Goal: Task Accomplishment & Management: Manage account settings

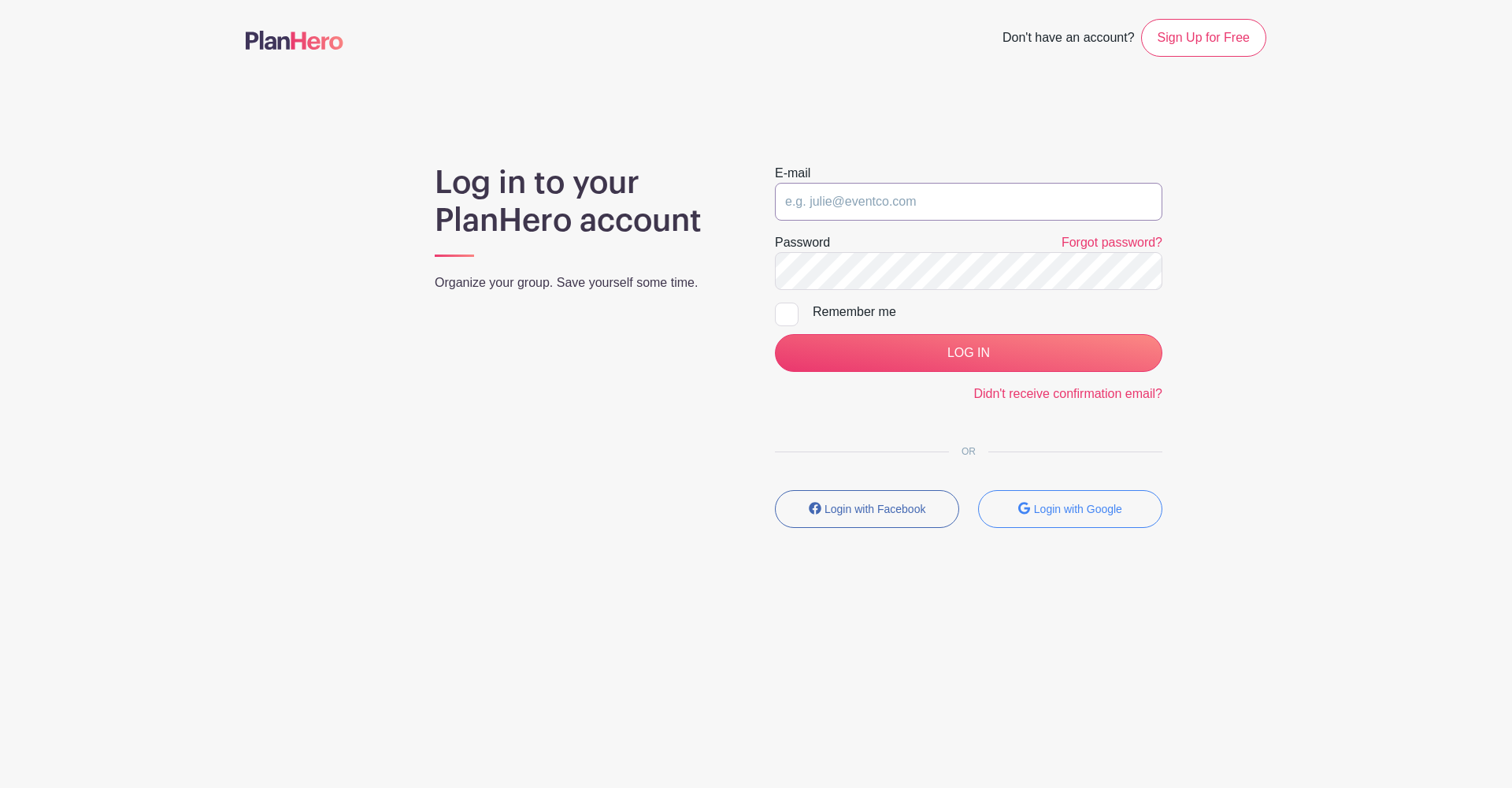
type input "radesmarais@wightman.ca"
click at [968, 353] on input "LOG IN" at bounding box center [969, 353] width 388 height 38
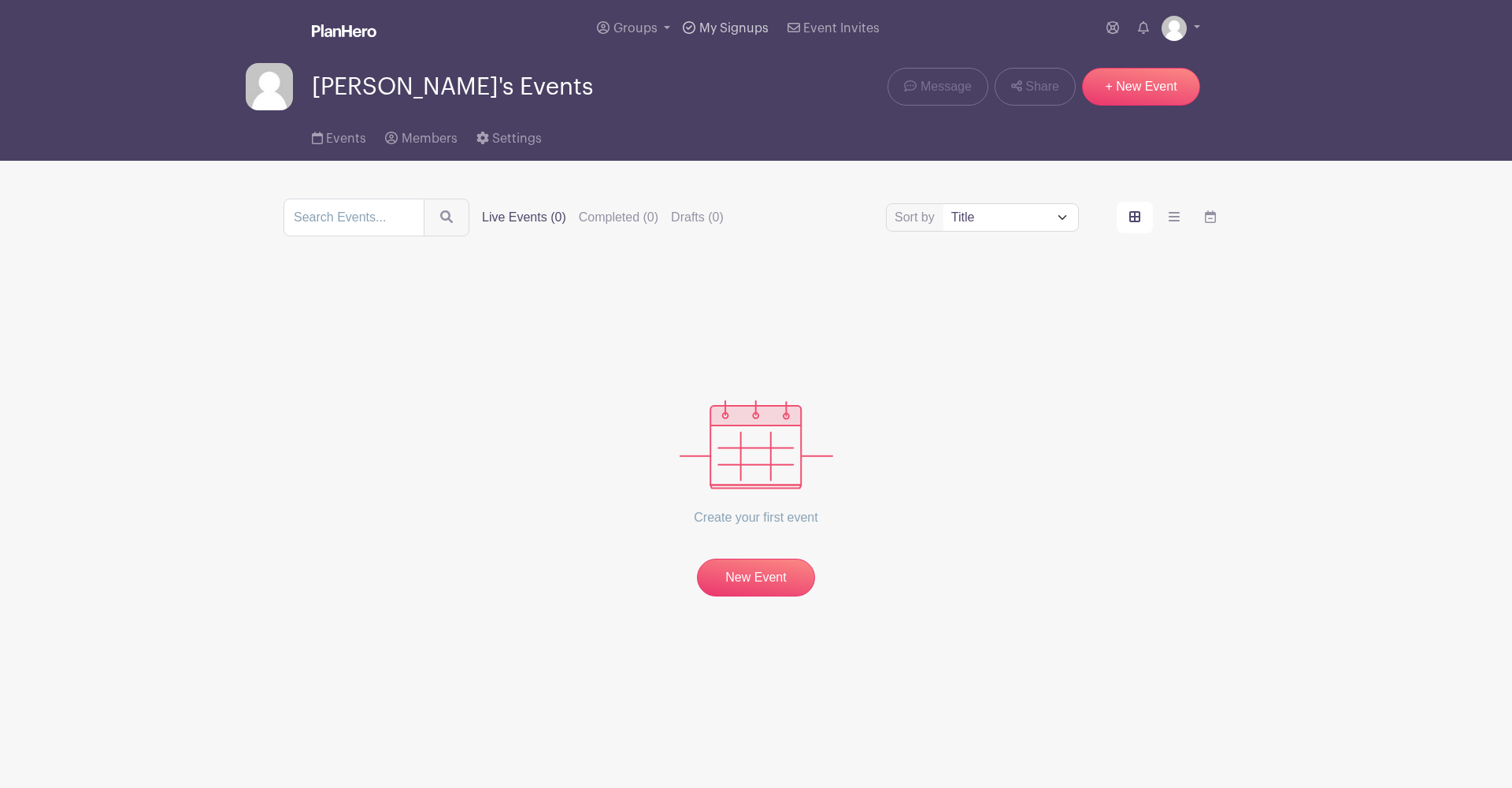
click at [752, 29] on span "My Signups" at bounding box center [734, 28] width 69 height 13
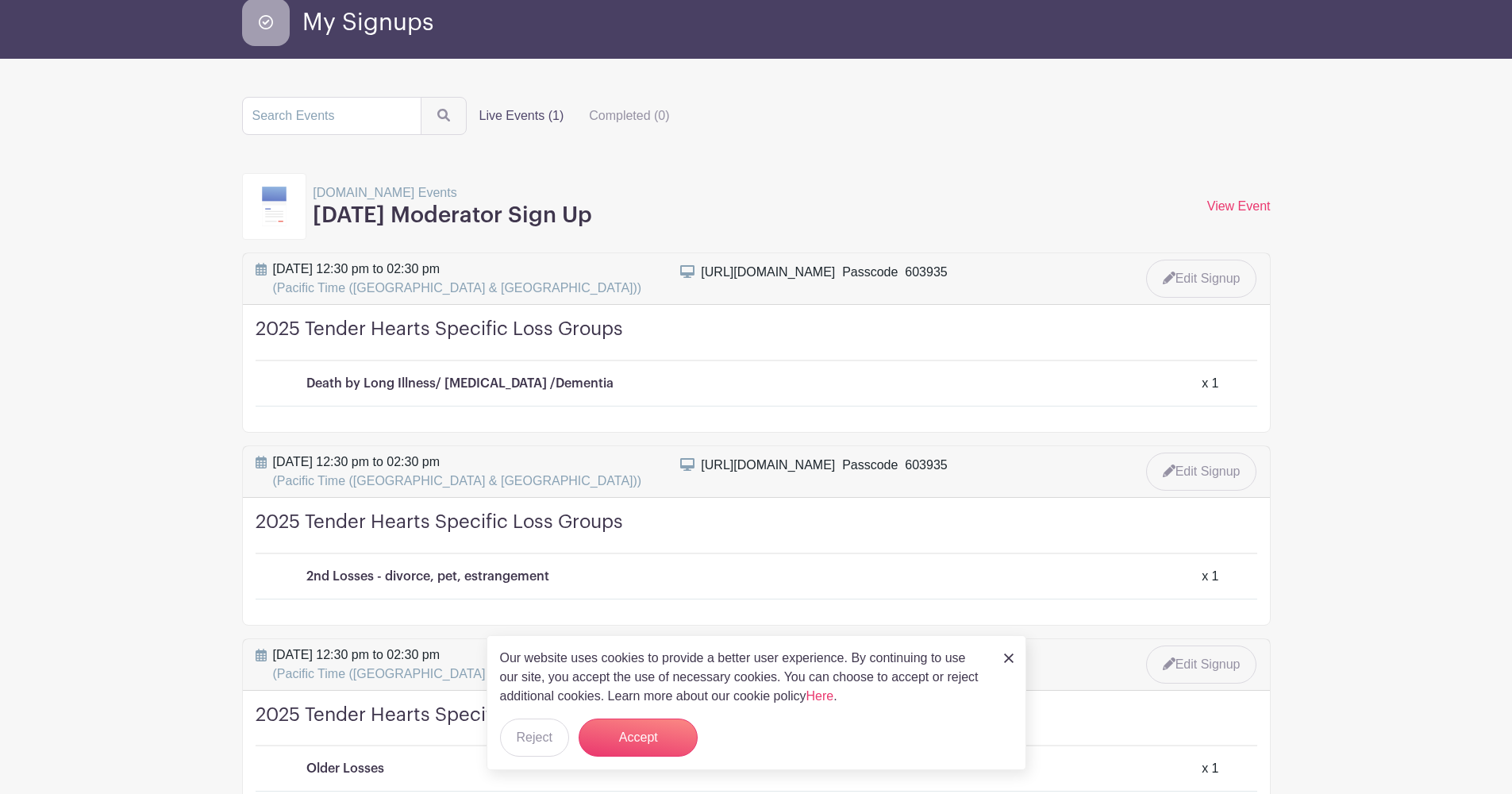
scroll to position [68, 0]
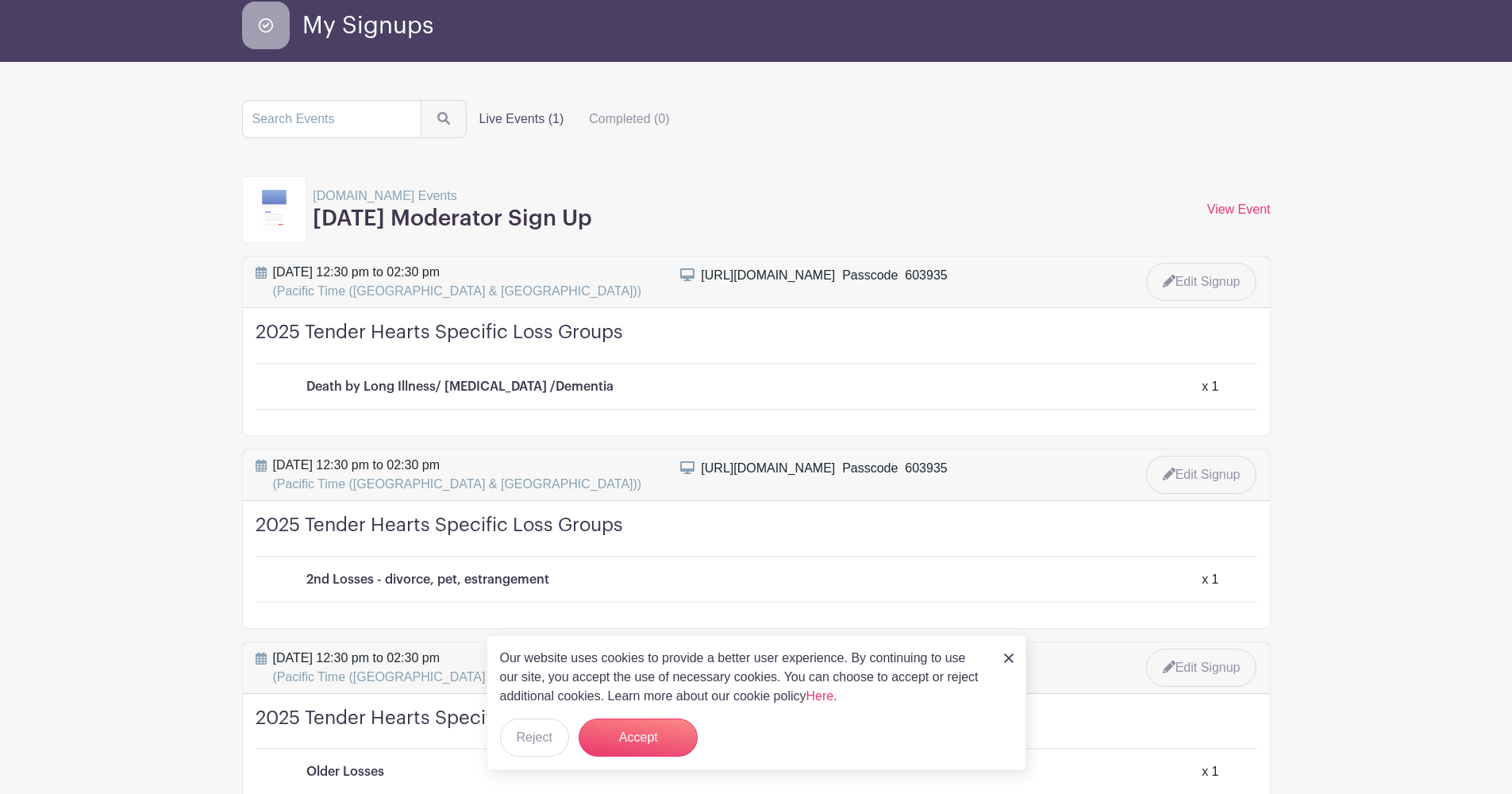
click at [508, 123] on label "Live Events (1)" at bounding box center [522, 119] width 110 height 32
click at [0, 0] on input "Live Events (1)" at bounding box center [0, 0] width 0 height 0
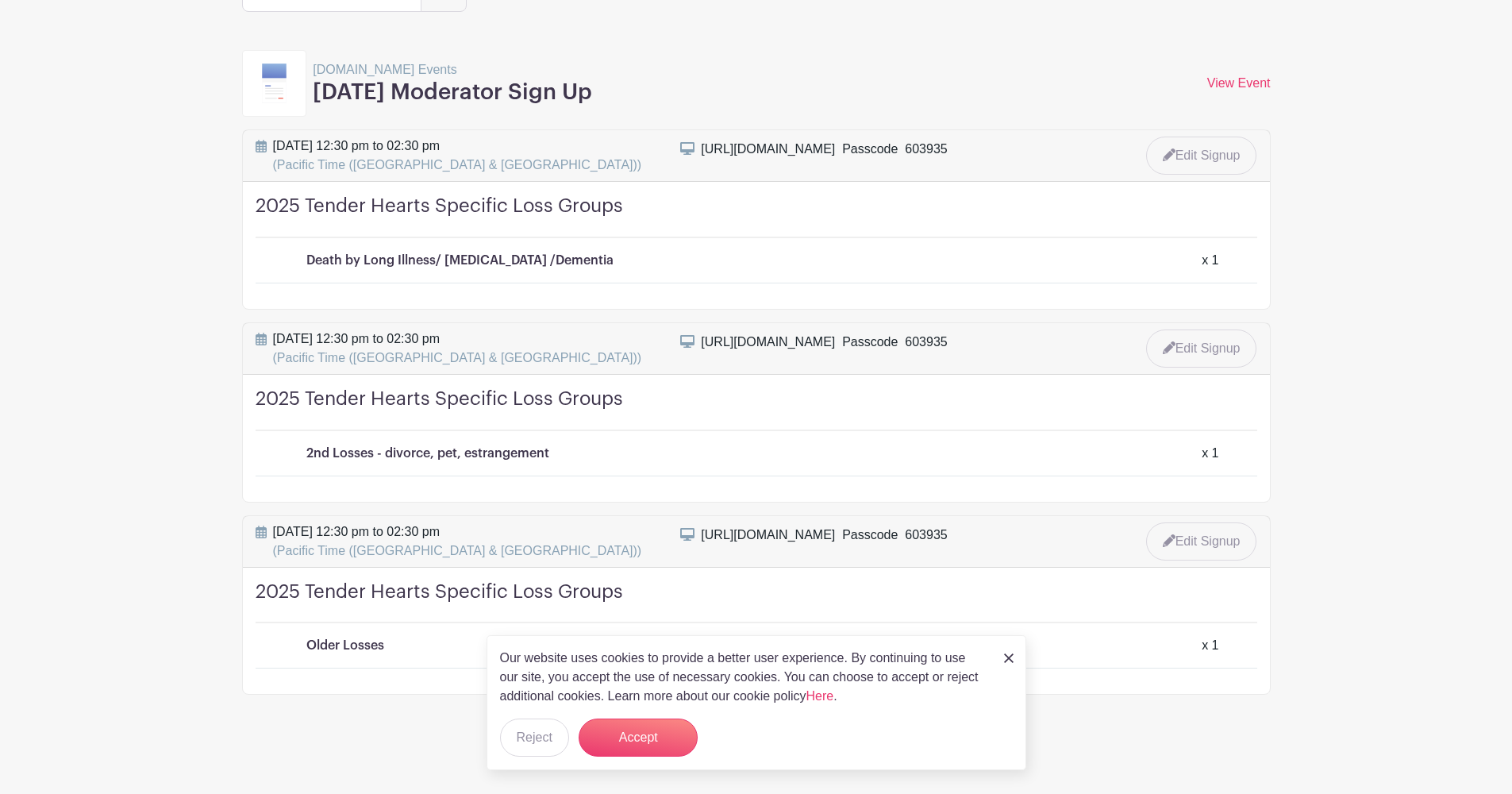
scroll to position [194, 0]
click at [632, 740] on button "Accept" at bounding box center [638, 738] width 119 height 38
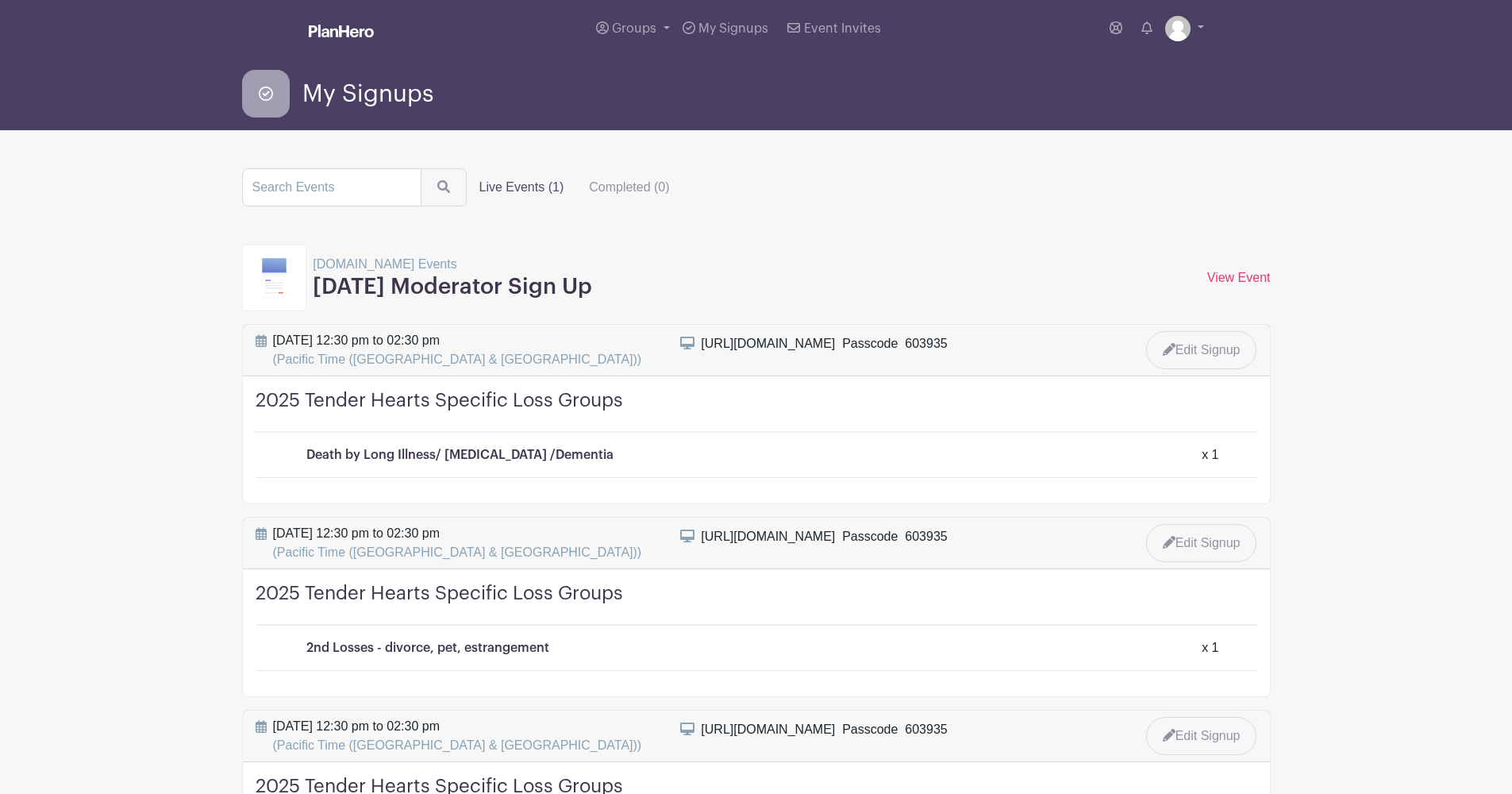
scroll to position [0, 0]
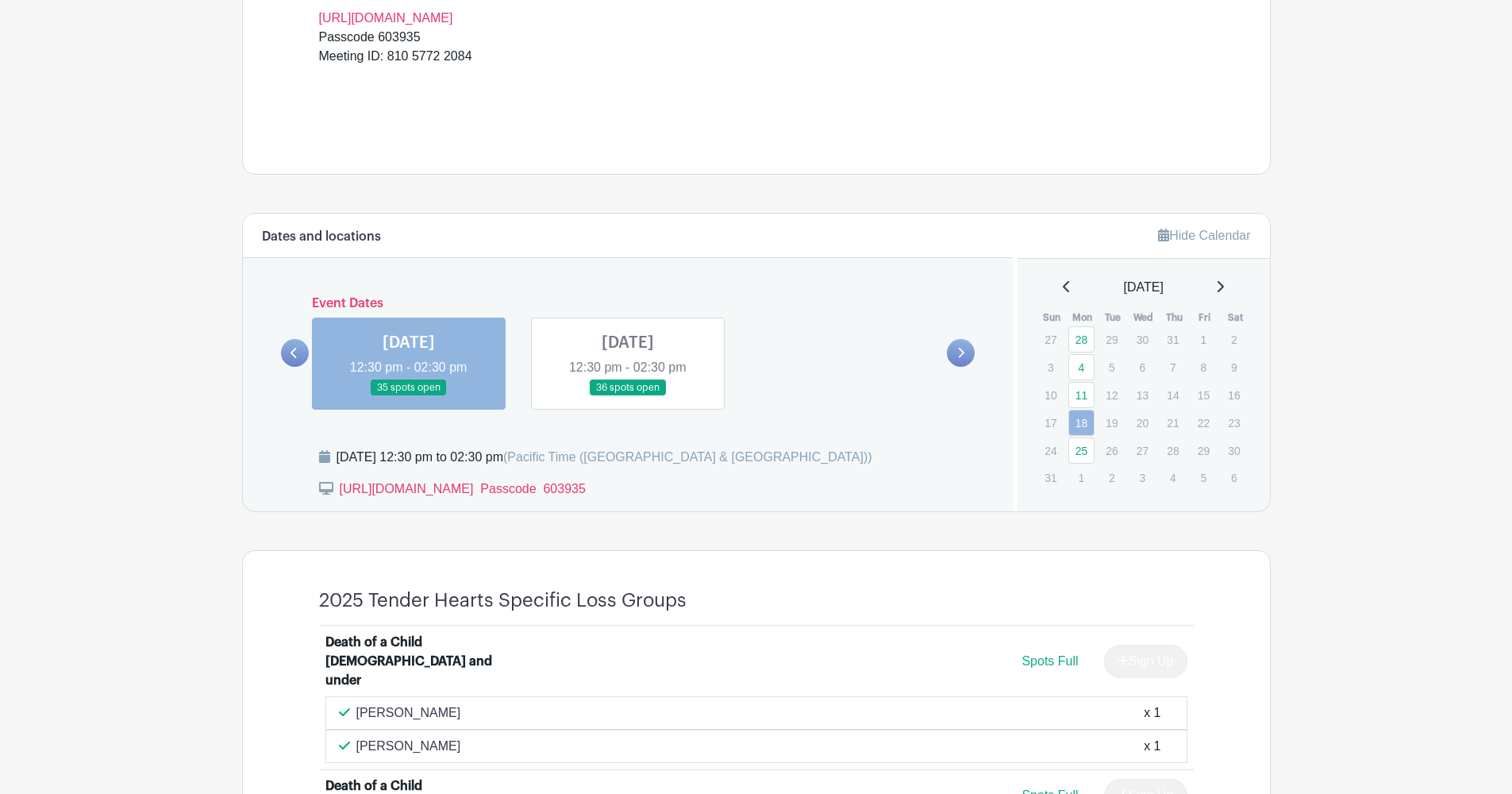
scroll to position [557, 0]
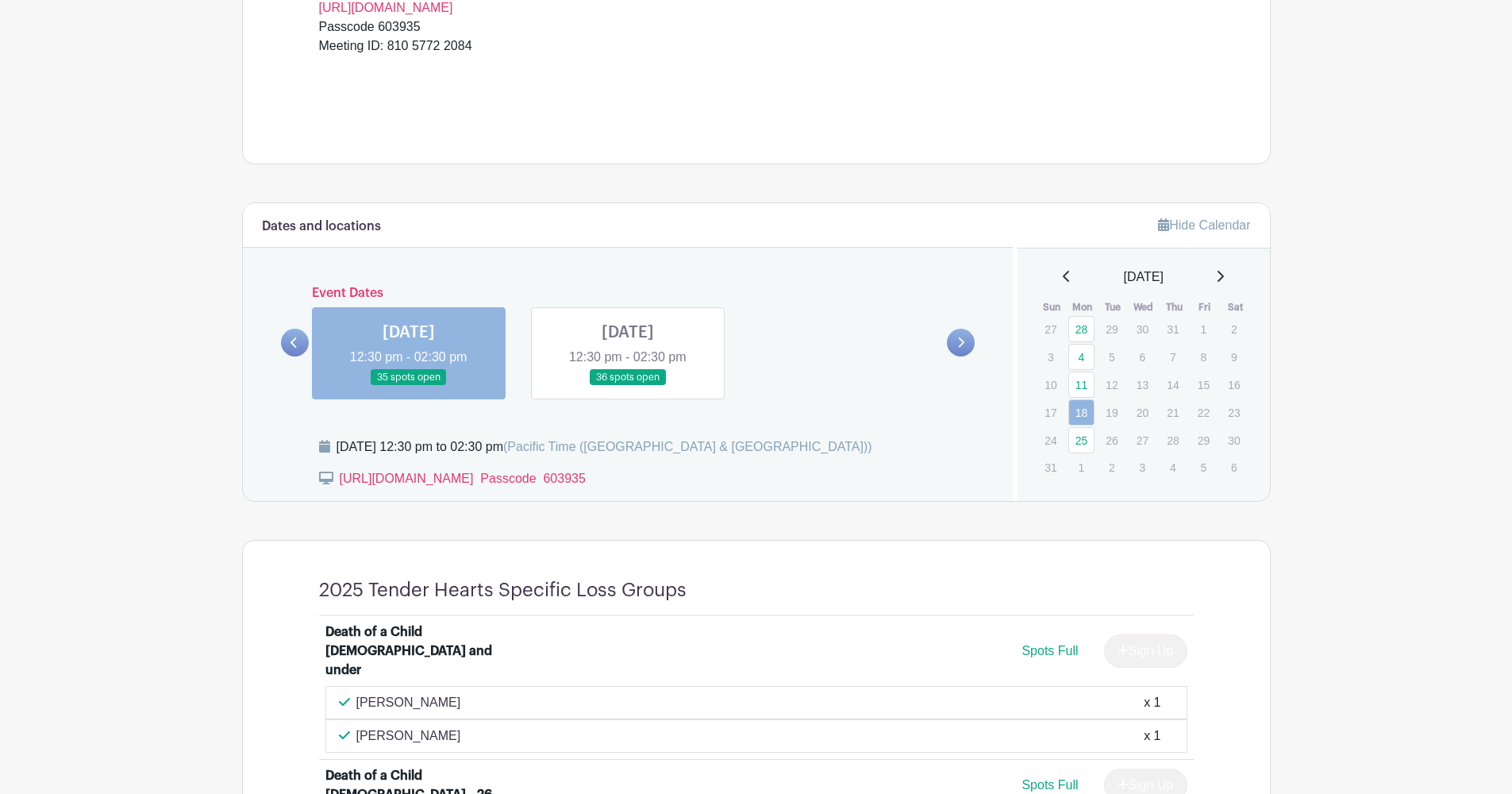
click at [958, 340] on icon at bounding box center [960, 342] width 7 height 12
click at [961, 341] on icon at bounding box center [962, 342] width 6 height 10
click at [1222, 276] on icon at bounding box center [1220, 276] width 8 height 13
click at [1224, 279] on icon at bounding box center [1221, 276] width 6 height 11
click at [1231, 279] on div "[DATE]" at bounding box center [1144, 277] width 214 height 19
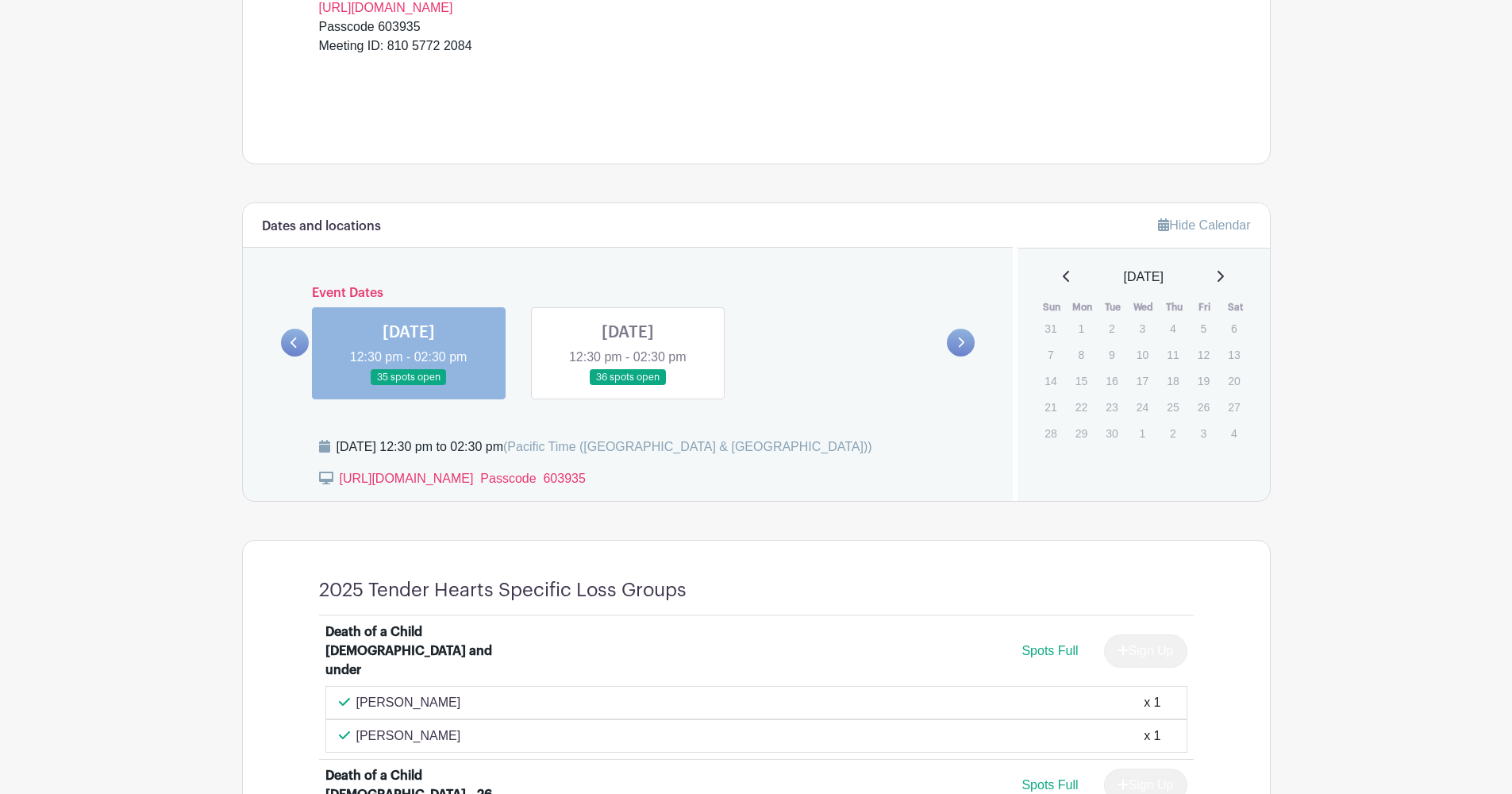
click at [628, 386] on link at bounding box center [628, 386] width 0 height 0
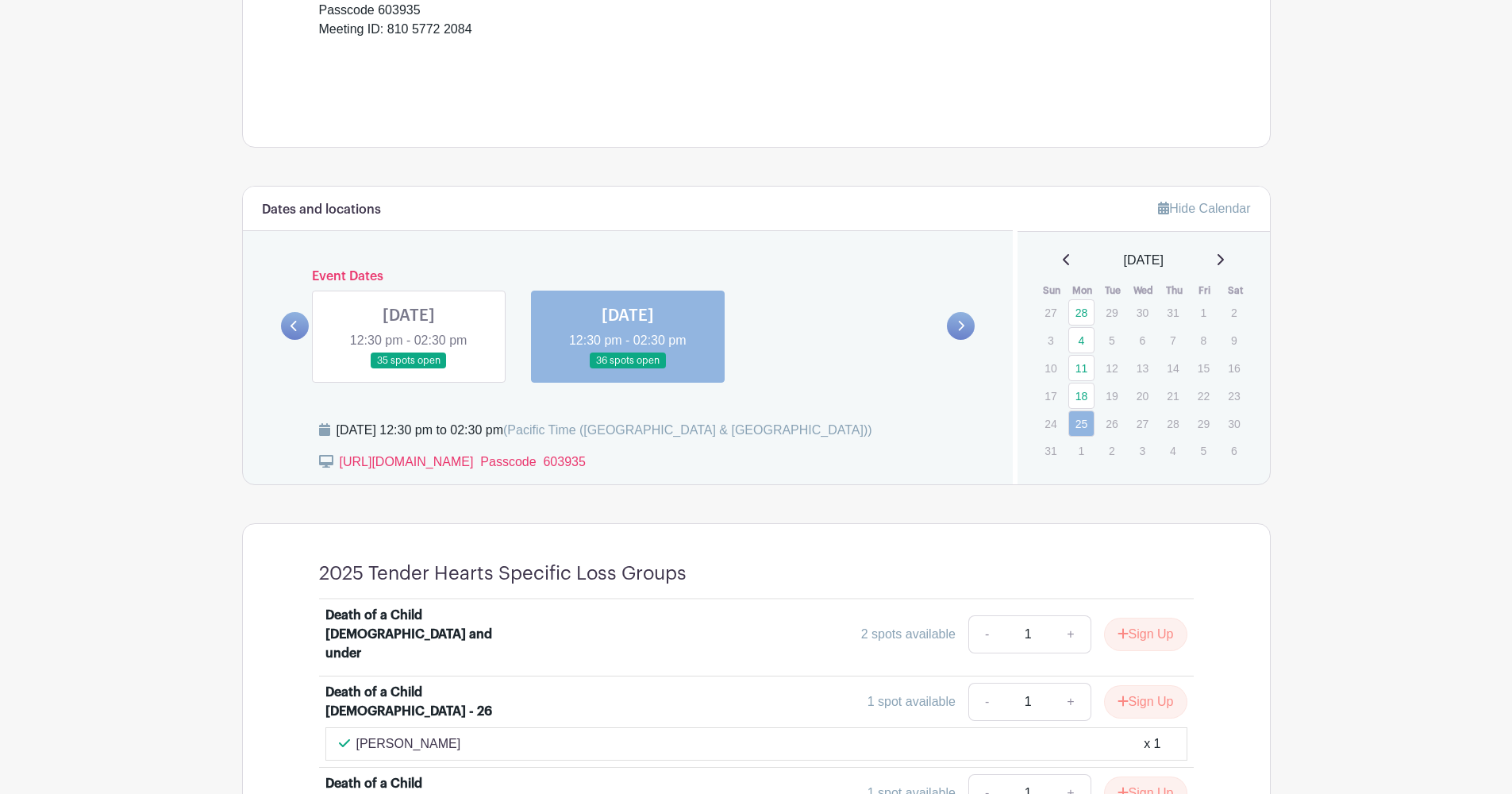
scroll to position [572, 0]
click at [1224, 264] on icon at bounding box center [1220, 261] width 8 height 13
click at [963, 322] on icon at bounding box center [960, 327] width 7 height 12
